Goal: Information Seeking & Learning: Learn about a topic

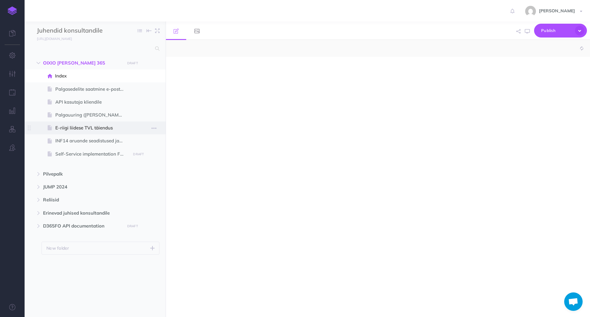
select select "null"
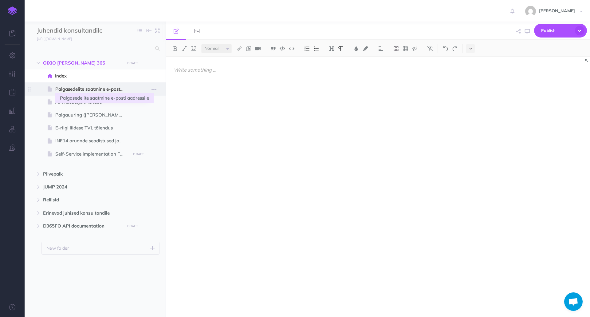
click at [104, 87] on span "Palgasedelite saatmine e-posti aadressile" at bounding box center [91, 88] width 73 height 7
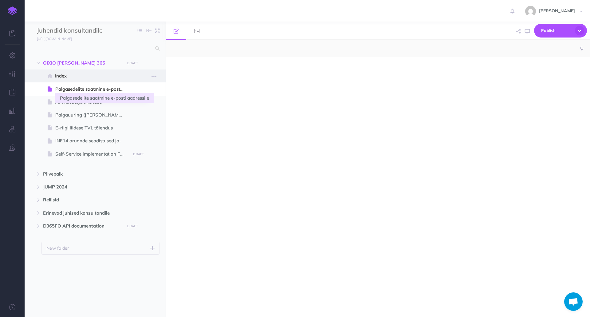
select select "null"
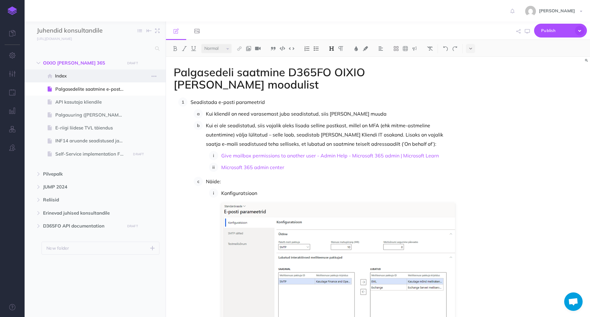
click at [82, 78] on span "Index" at bounding box center [92, 75] width 74 height 7
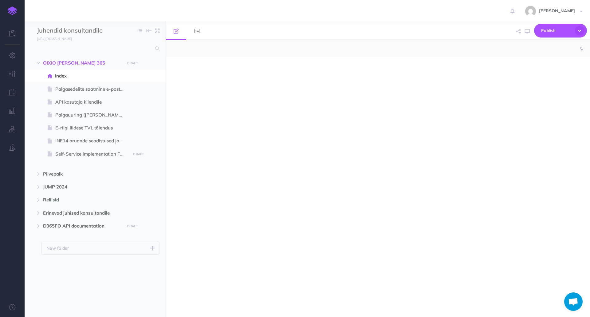
select select "null"
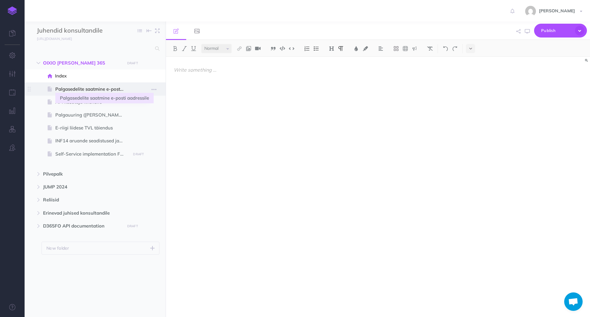
click at [86, 87] on span "Palgasedelite saatmine e-posti aadressile" at bounding box center [91, 88] width 73 height 7
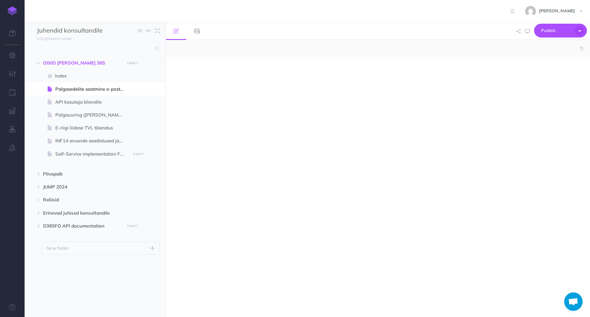
select select "null"
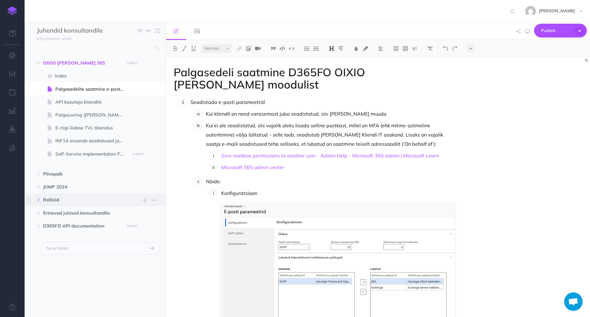
click at [41, 198] on button "button" at bounding box center [38, 199] width 11 height 7
click at [41, 211] on button "button" at bounding box center [38, 212] width 11 height 7
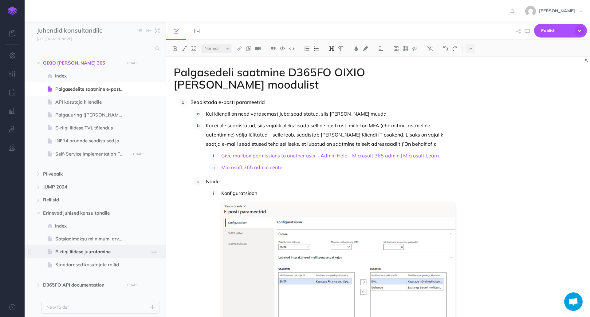
click at [120, 252] on span "E-riigi liidese juurutamine" at bounding box center [91, 251] width 73 height 7
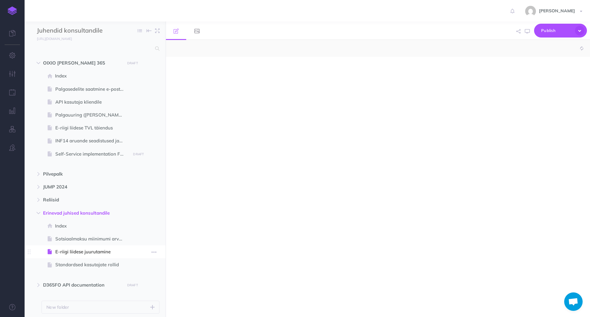
select select "null"
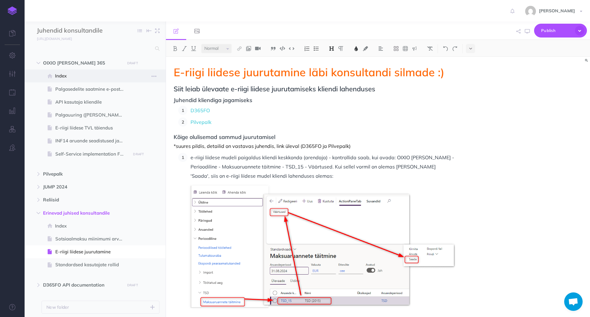
click at [97, 81] on span at bounding box center [95, 75] width 141 height 13
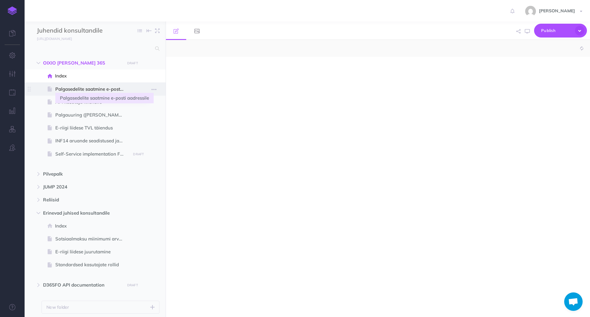
click at [97, 88] on span "Palgasedelite saatmine e-posti aadressile" at bounding box center [91, 88] width 73 height 7
select select "null"
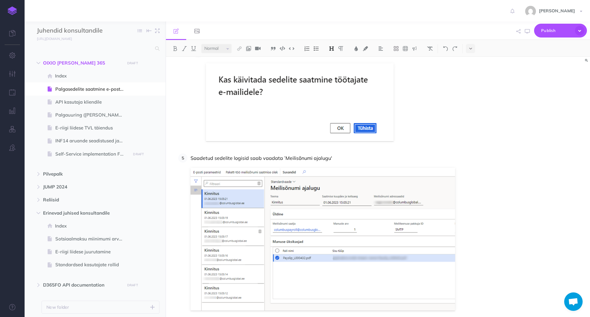
scroll to position [1290, 0]
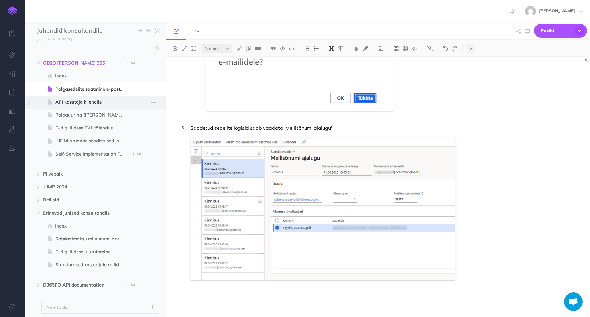
click at [127, 99] on span "API kasutaja kliendile" at bounding box center [91, 101] width 73 height 7
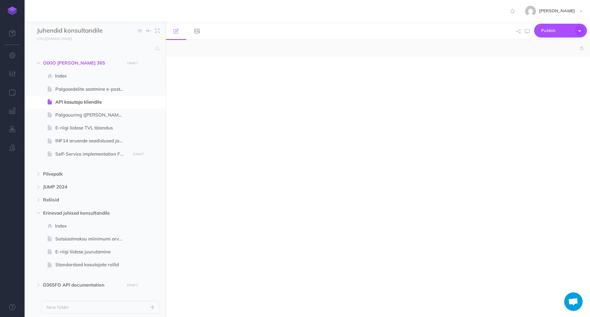
select select "null"
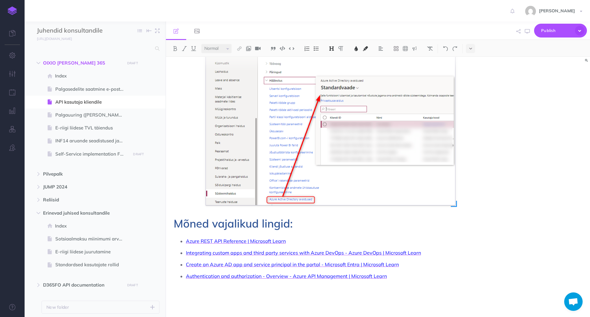
scroll to position [791, 0]
click at [72, 111] on span at bounding box center [95, 114] width 141 height 13
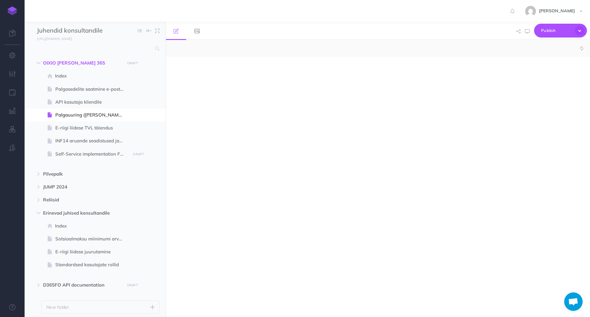
select select "null"
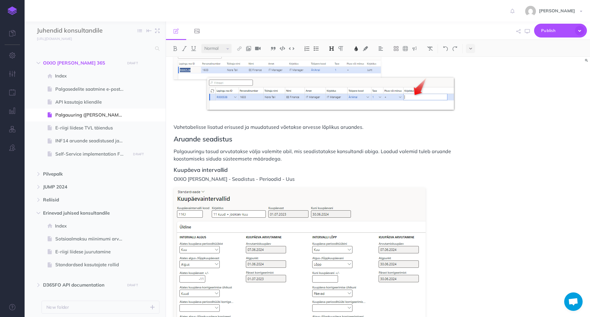
scroll to position [1721, 0]
click at [37, 173] on icon "button" at bounding box center [39, 174] width 4 height 4
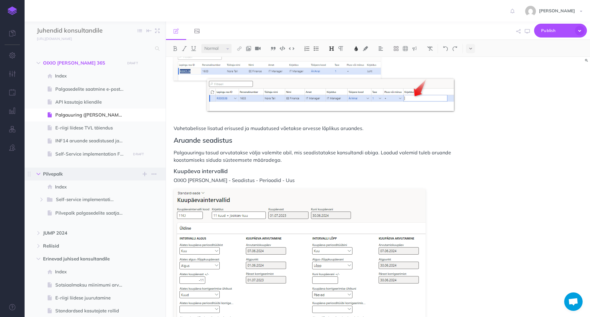
click at [37, 173] on icon "button" at bounding box center [39, 174] width 4 height 4
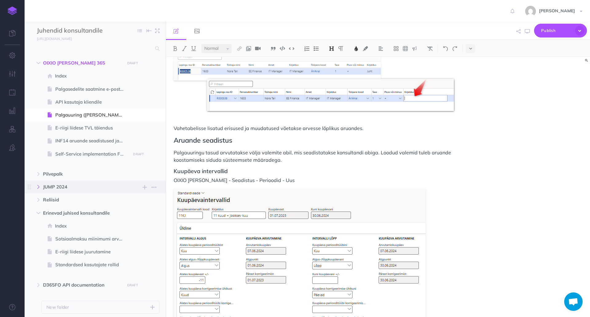
click at [37, 186] on icon "button" at bounding box center [39, 187] width 4 height 4
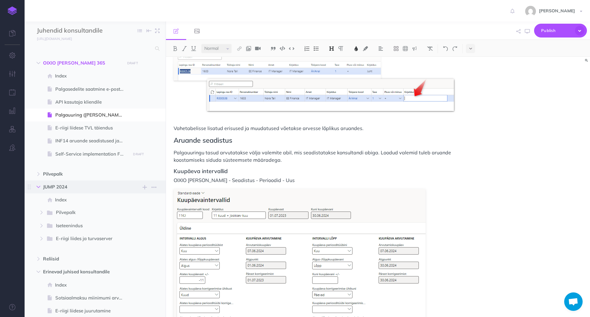
click at [37, 186] on icon "button" at bounding box center [39, 187] width 4 height 4
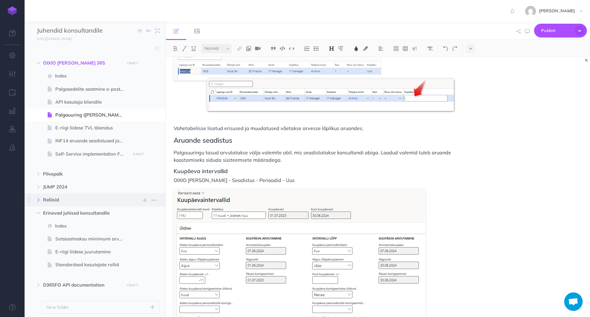
click at [37, 197] on button "button" at bounding box center [38, 199] width 11 height 7
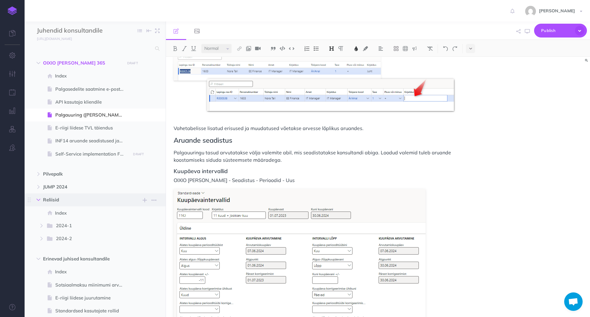
click at [37, 197] on button "button" at bounding box center [38, 199] width 11 height 7
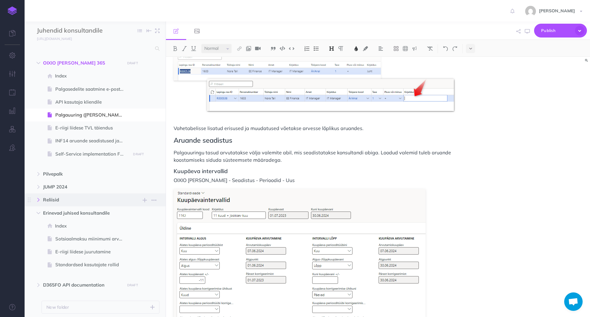
scroll to position [21, 0]
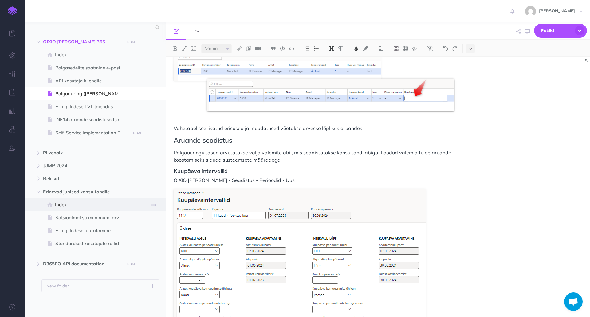
click at [60, 205] on span "Index" at bounding box center [92, 204] width 74 height 7
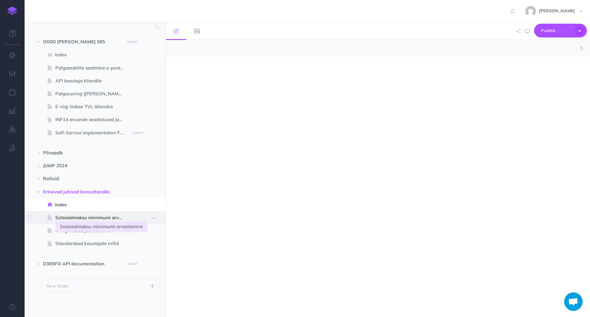
select select "null"
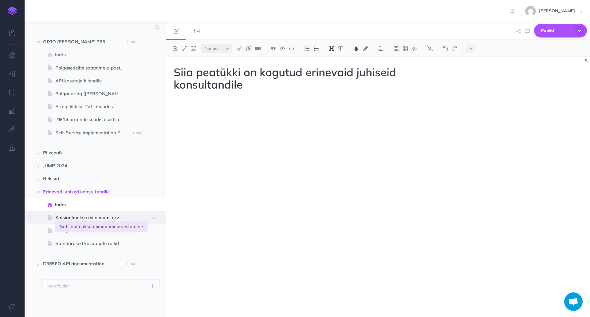
click at [68, 216] on span "Sotsiaalmaksu miinimumi arvestamine" at bounding box center [91, 217] width 73 height 7
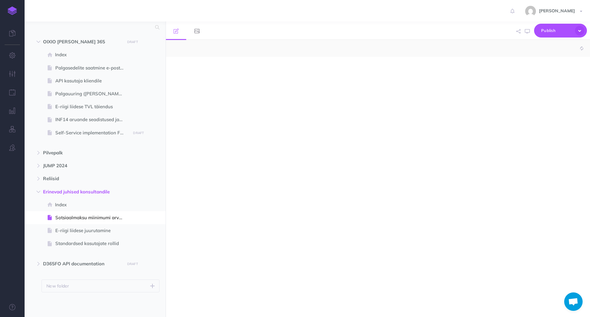
select select "null"
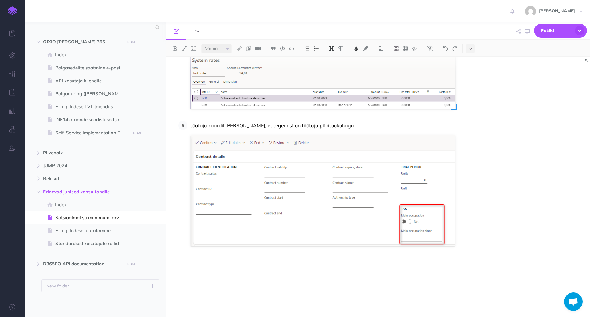
scroll to position [692, 0]
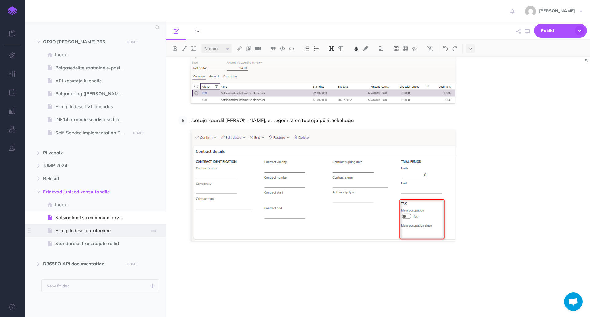
click at [75, 230] on span "E-riigi liidese juurutamine" at bounding box center [91, 230] width 73 height 7
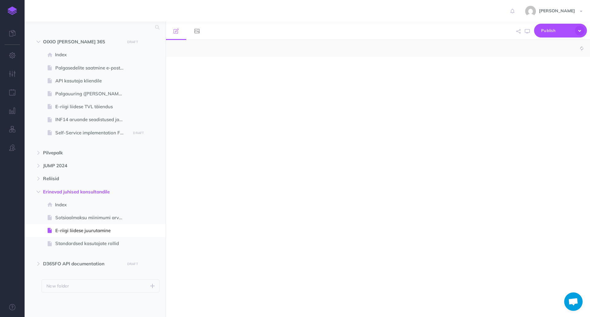
select select "null"
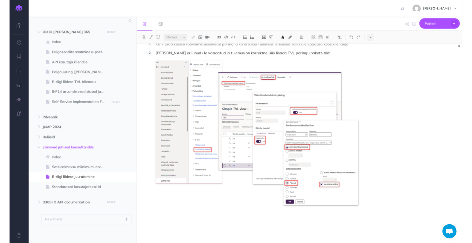
scroll to position [1395, 0]
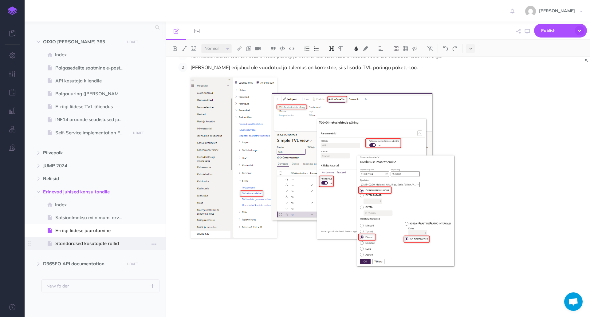
click at [102, 242] on span "Standardsed kasutajate rollid" at bounding box center [91, 243] width 73 height 7
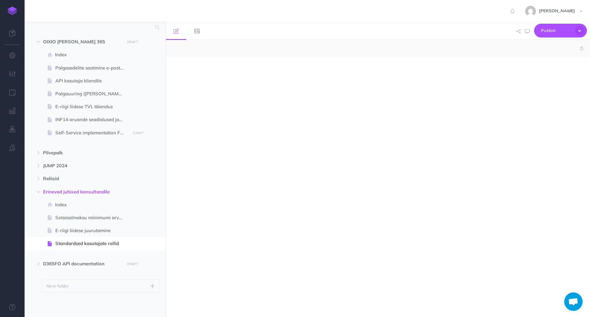
select select "null"
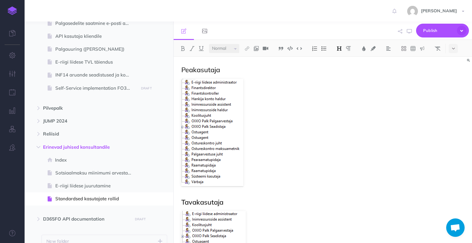
scroll to position [95, 0]
